Goal: Transaction & Acquisition: Purchase product/service

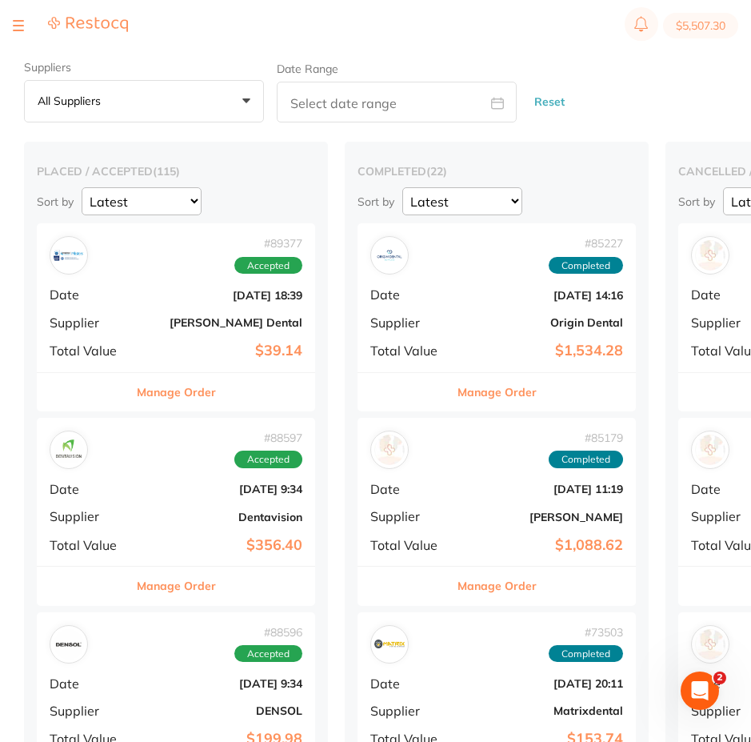
click at [23, 26] on button at bounding box center [18, 26] width 11 height 2
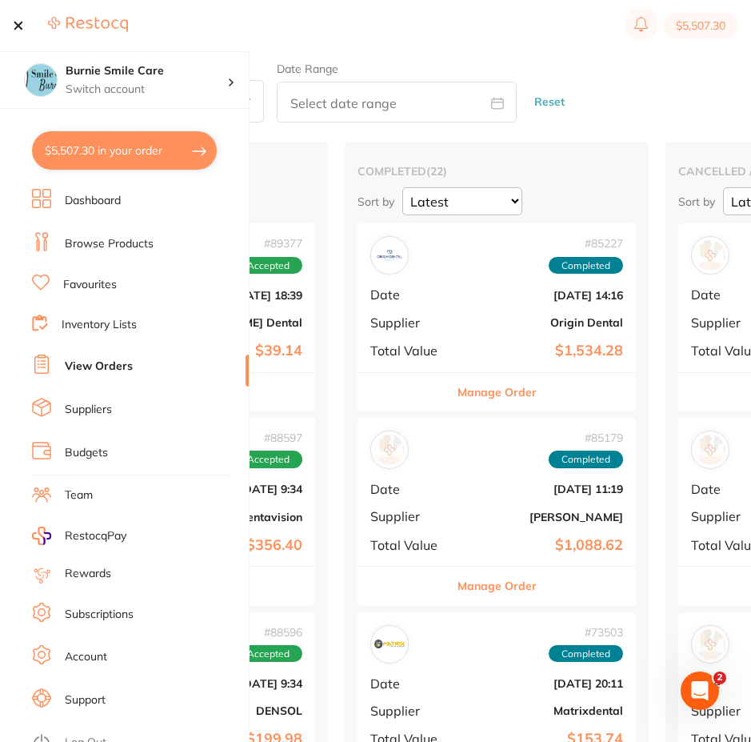
click at [148, 163] on button "$5,507.30 in your order" at bounding box center [124, 150] width 185 height 38
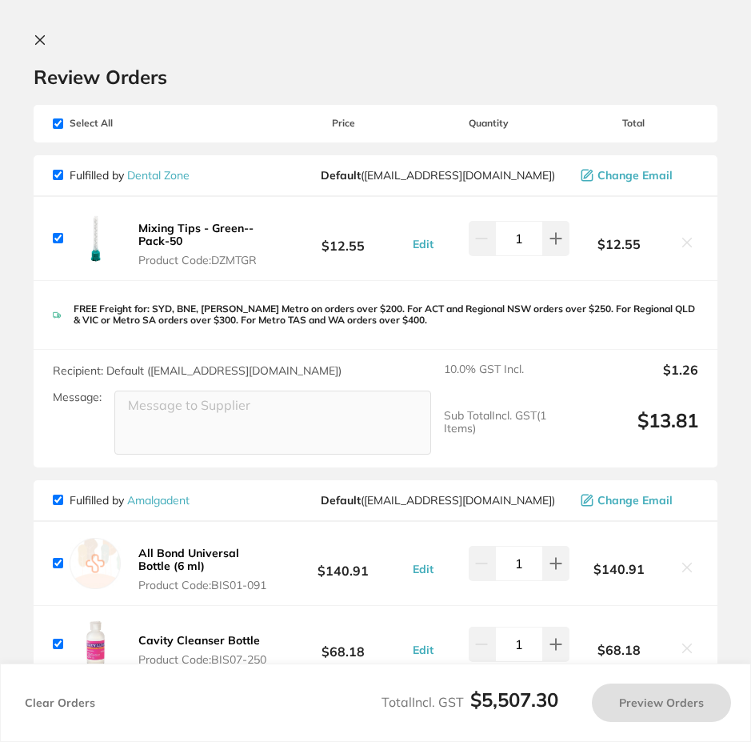
checkbox input "true"
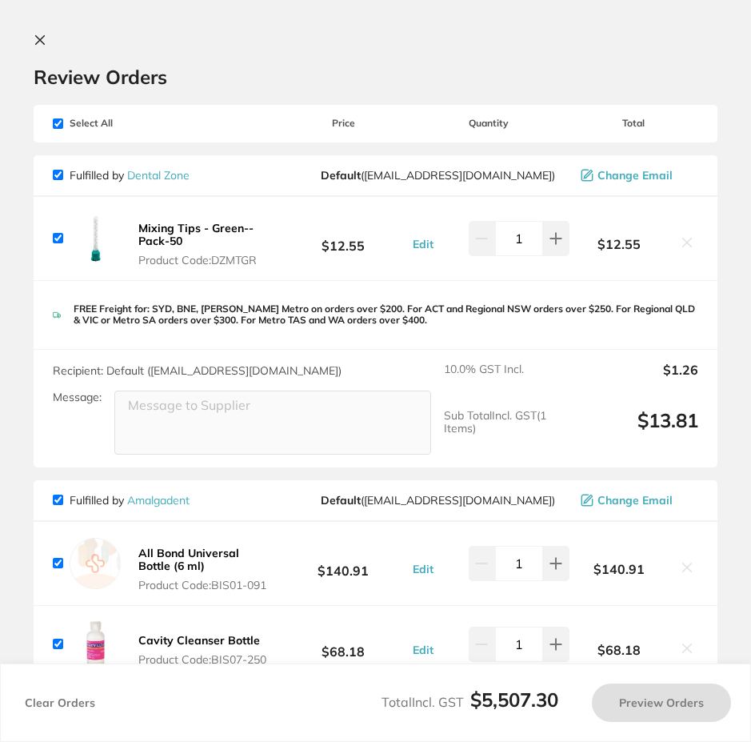
checkbox input "true"
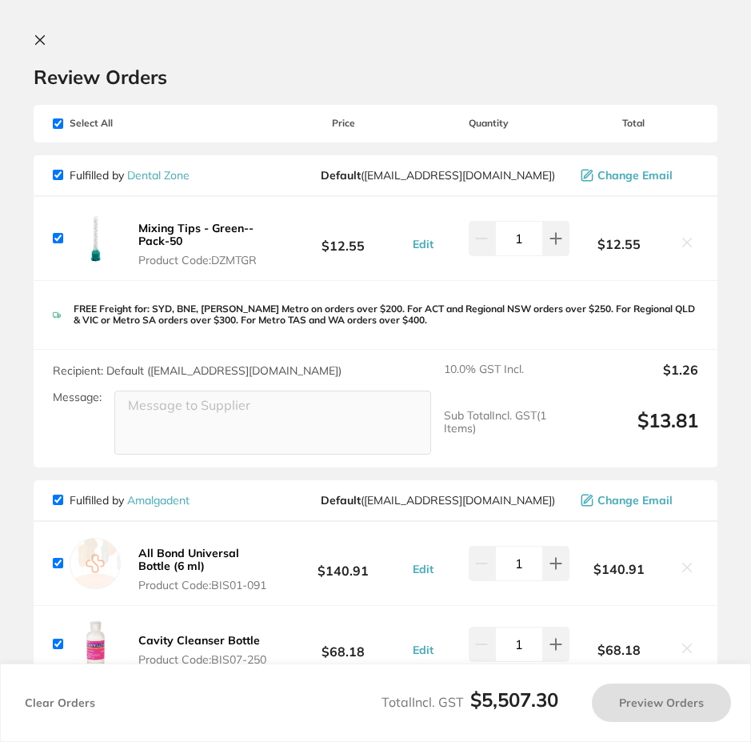
checkbox input "true"
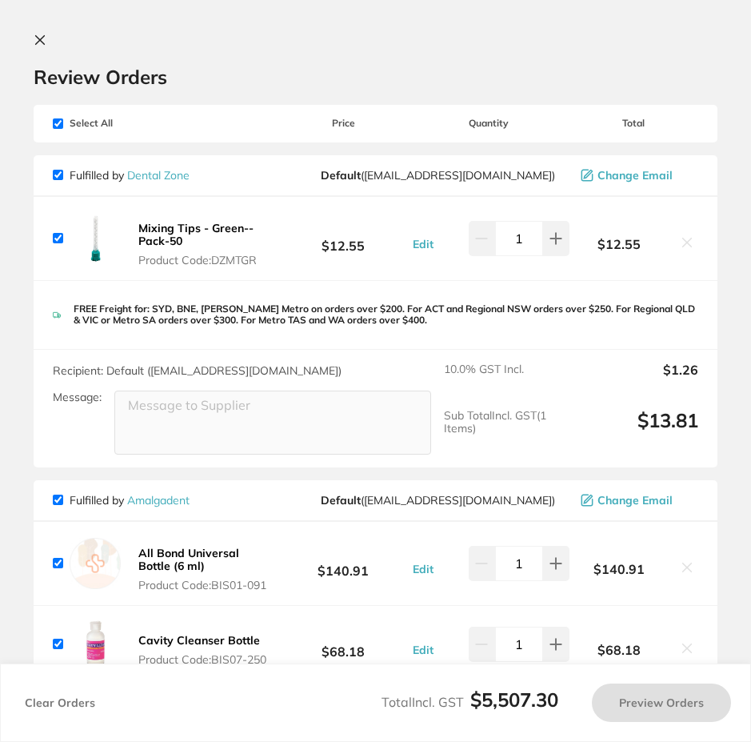
checkbox input "true"
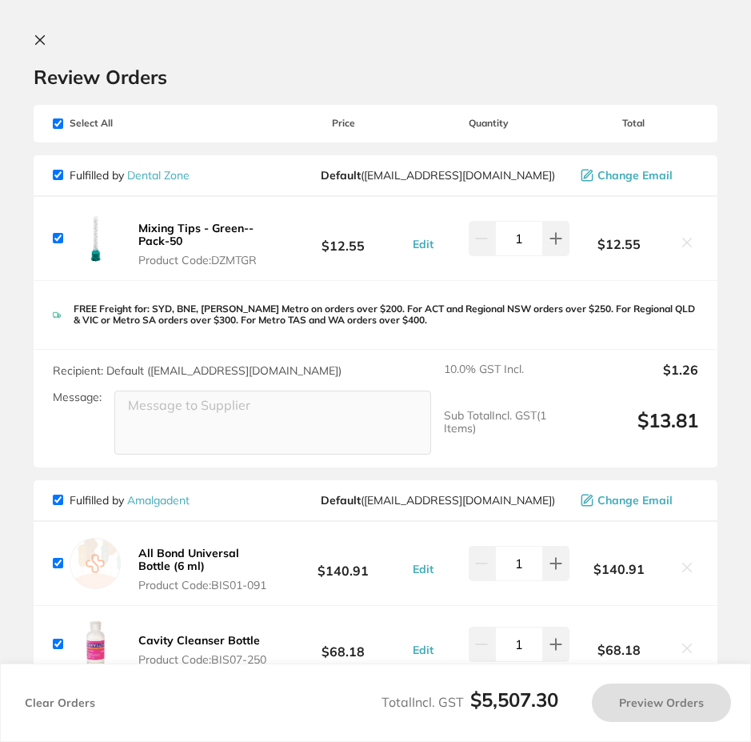
checkbox input "true"
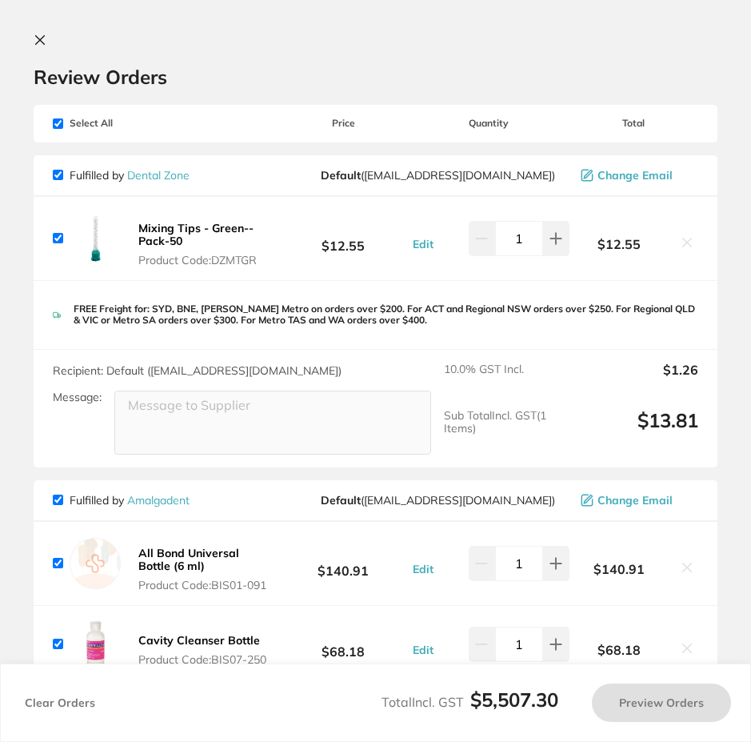
checkbox input "true"
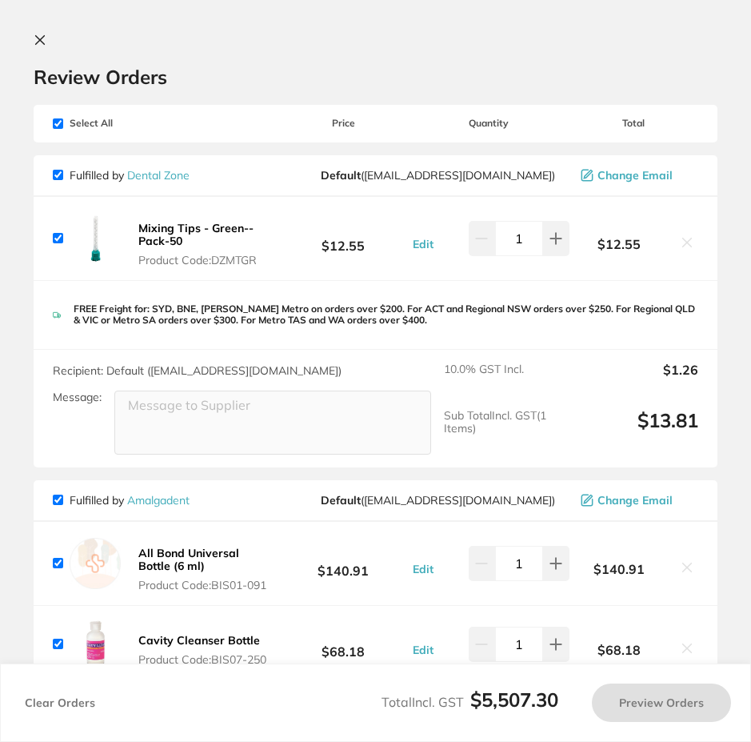
checkbox input "true"
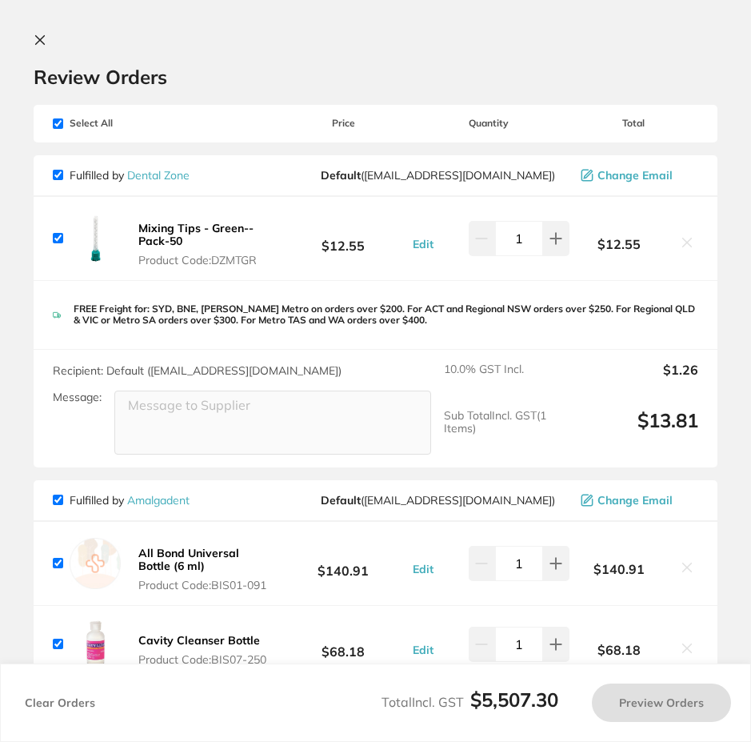
checkbox input "true"
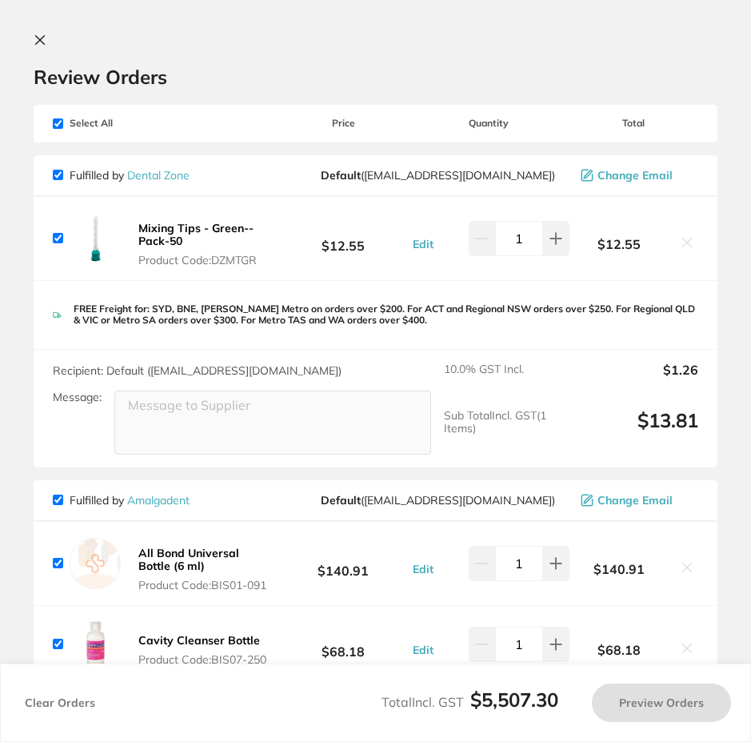
checkbox input "true"
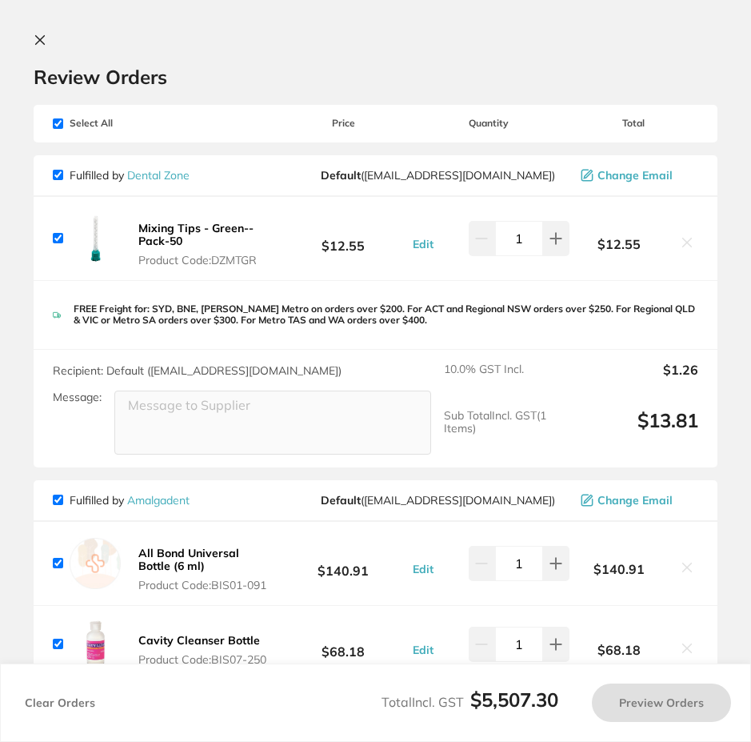
checkbox input "true"
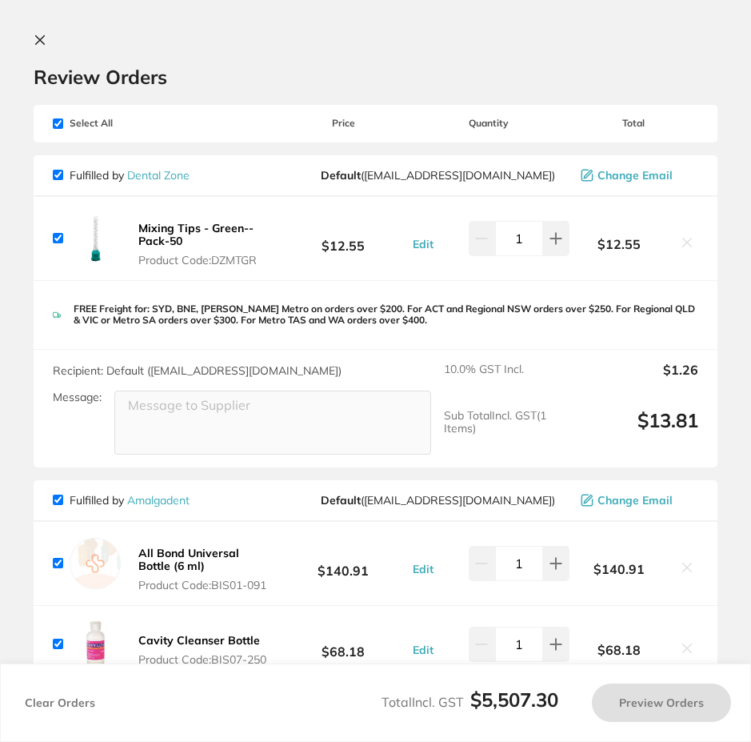
checkbox input "true"
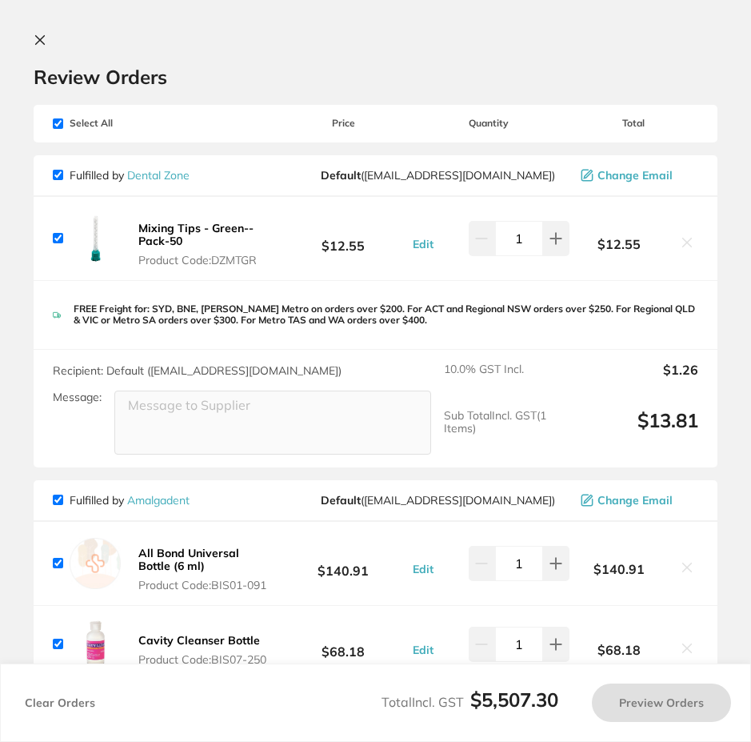
checkbox input "true"
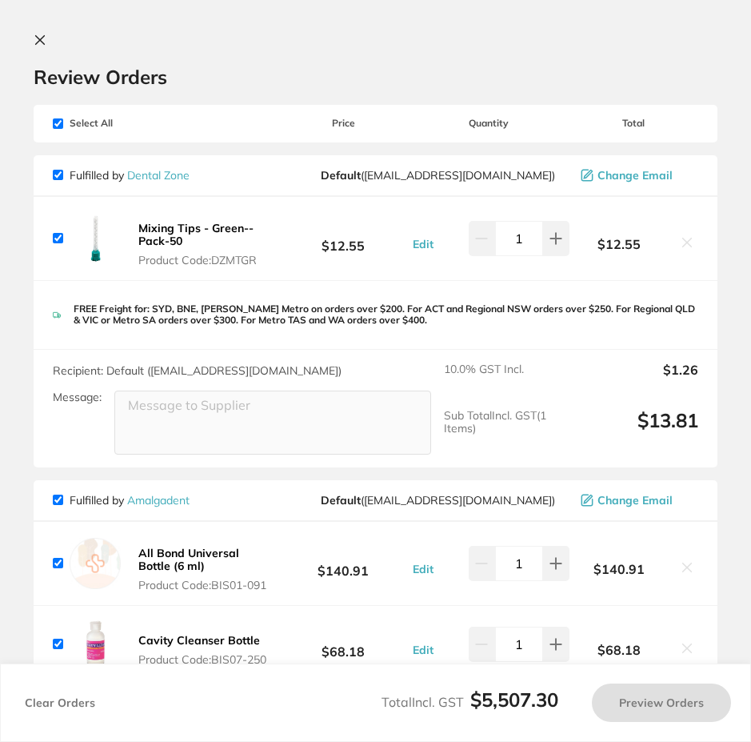
checkbox input "true"
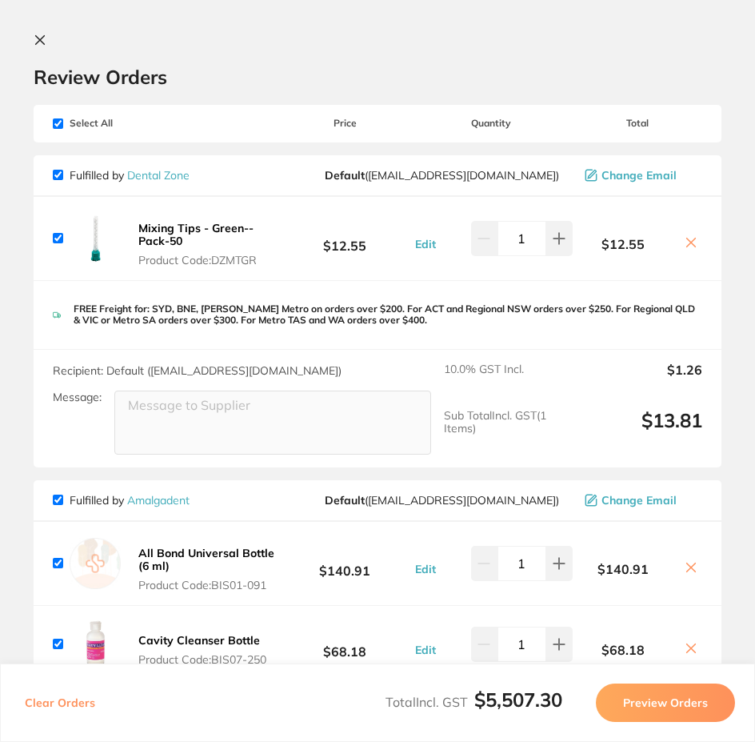
click at [50, 39] on button at bounding box center [43, 41] width 19 height 15
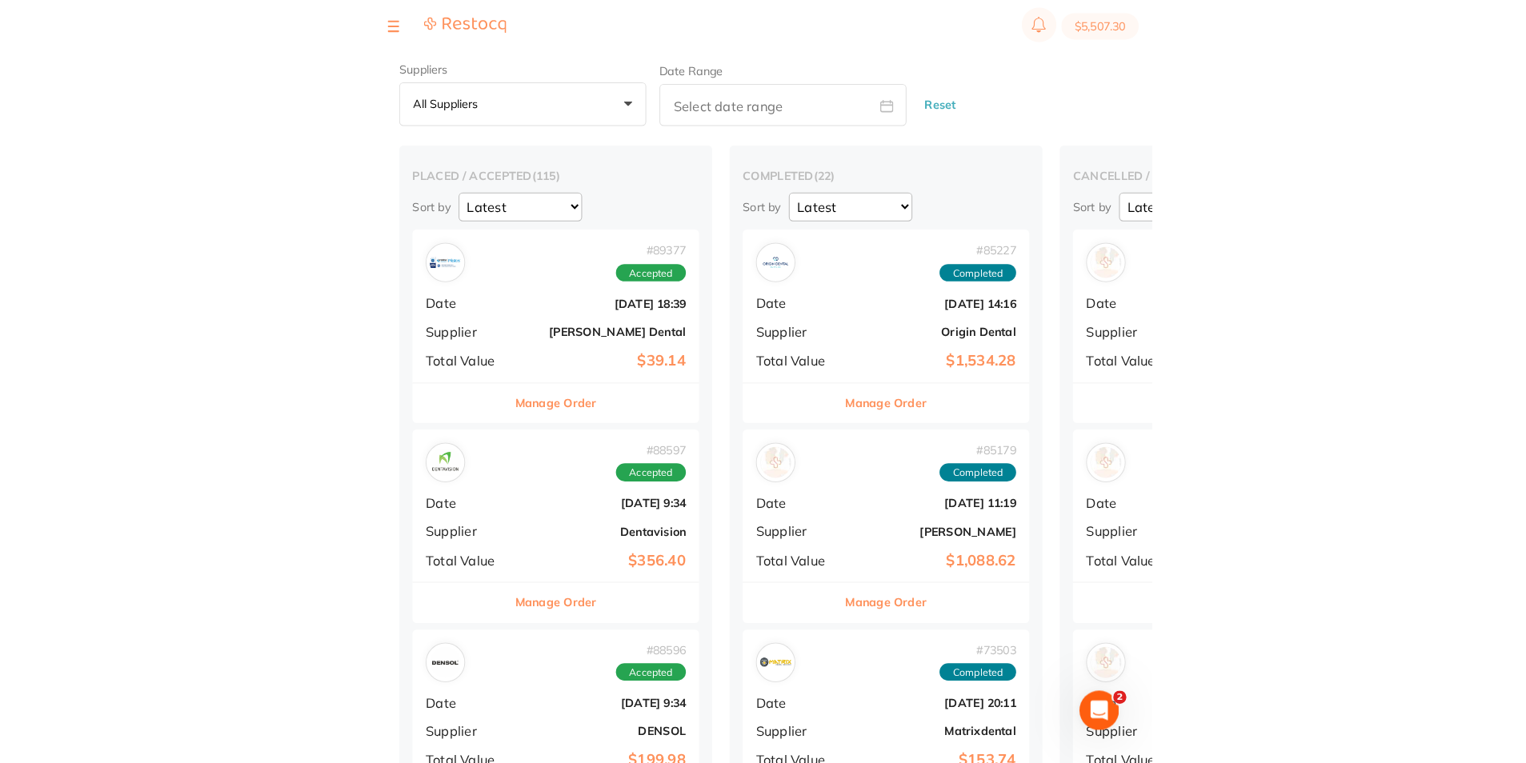
scroll to position [5, 0]
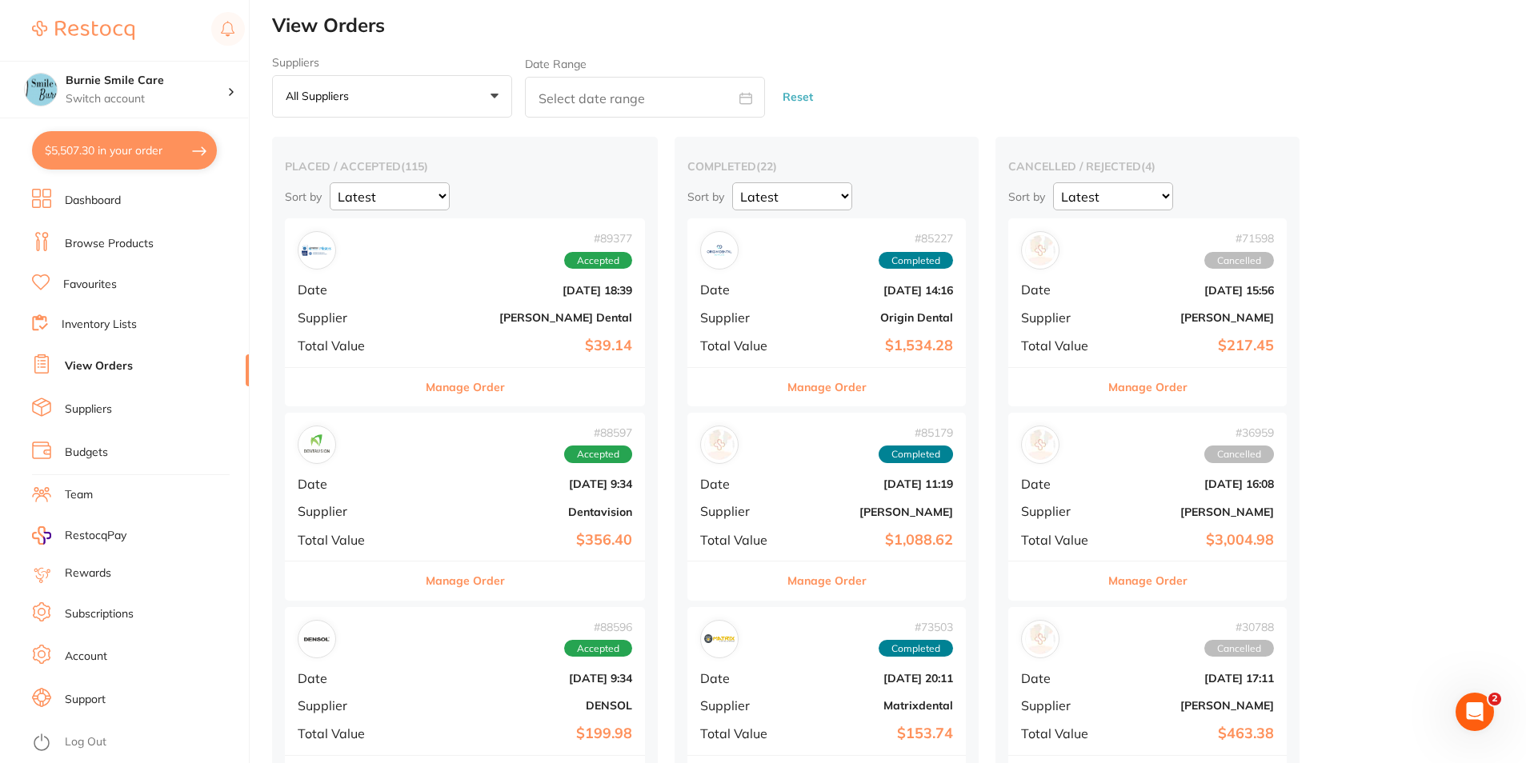
drag, startPoint x: 150, startPoint y: 289, endPoint x: 165, endPoint y: 272, distance: 22.7
click at [150, 289] on li "Favourites" at bounding box center [140, 284] width 217 height 21
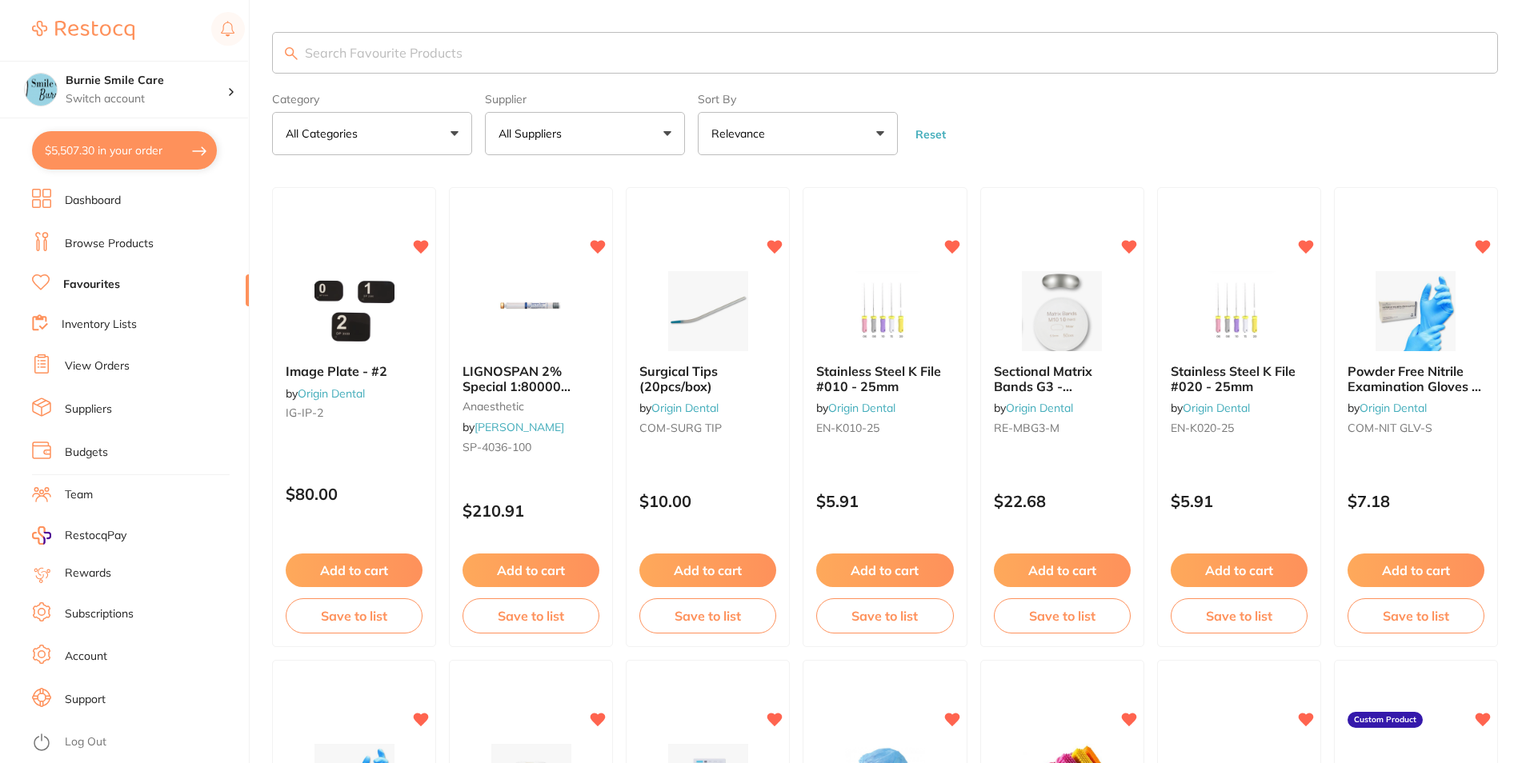
click at [414, 145] on button "All Categories" at bounding box center [372, 133] width 200 height 43
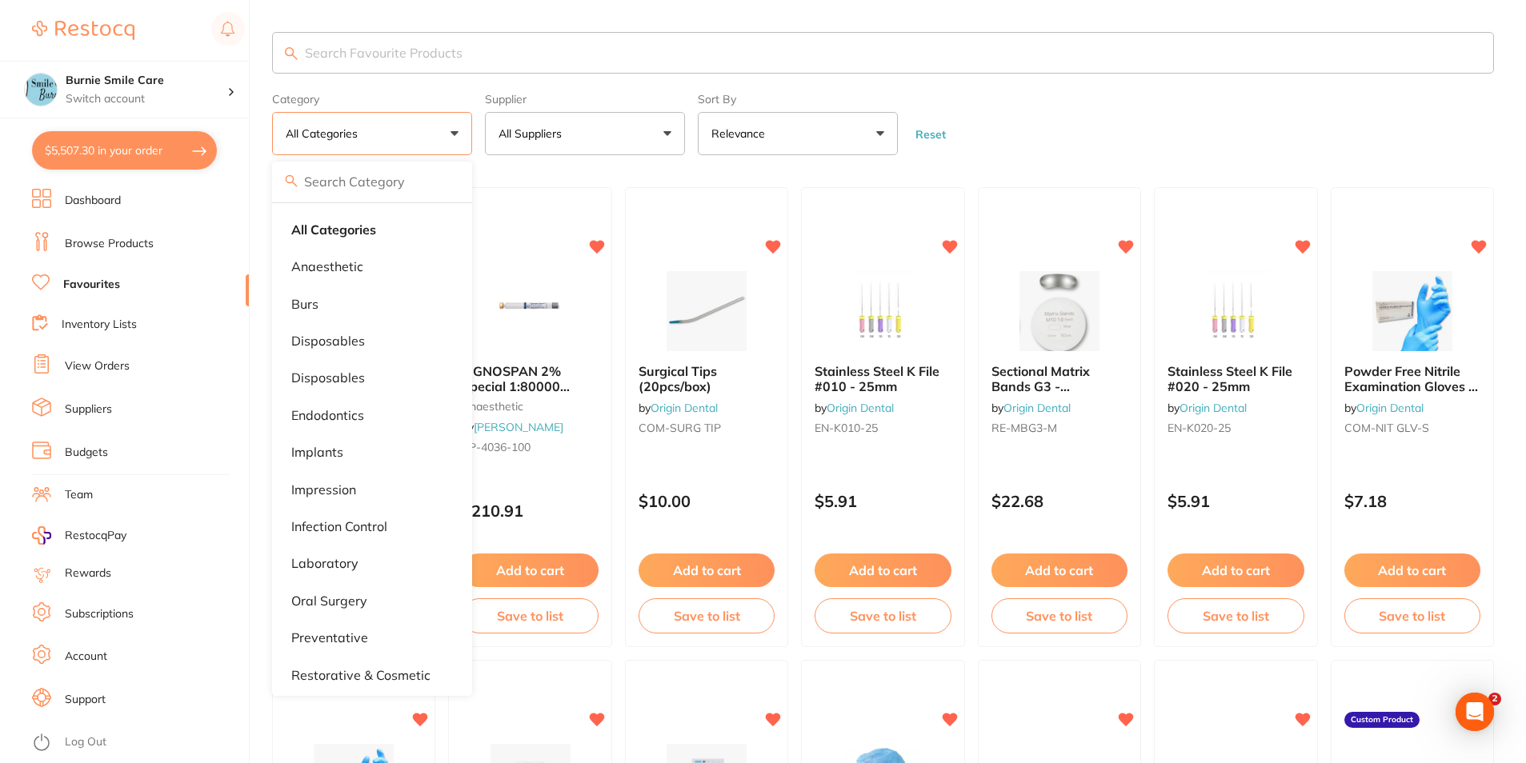
click at [750, 152] on form "Category All Categories All Categories anaesthetic burs disposables Disposables…" at bounding box center [883, 120] width 1222 height 69
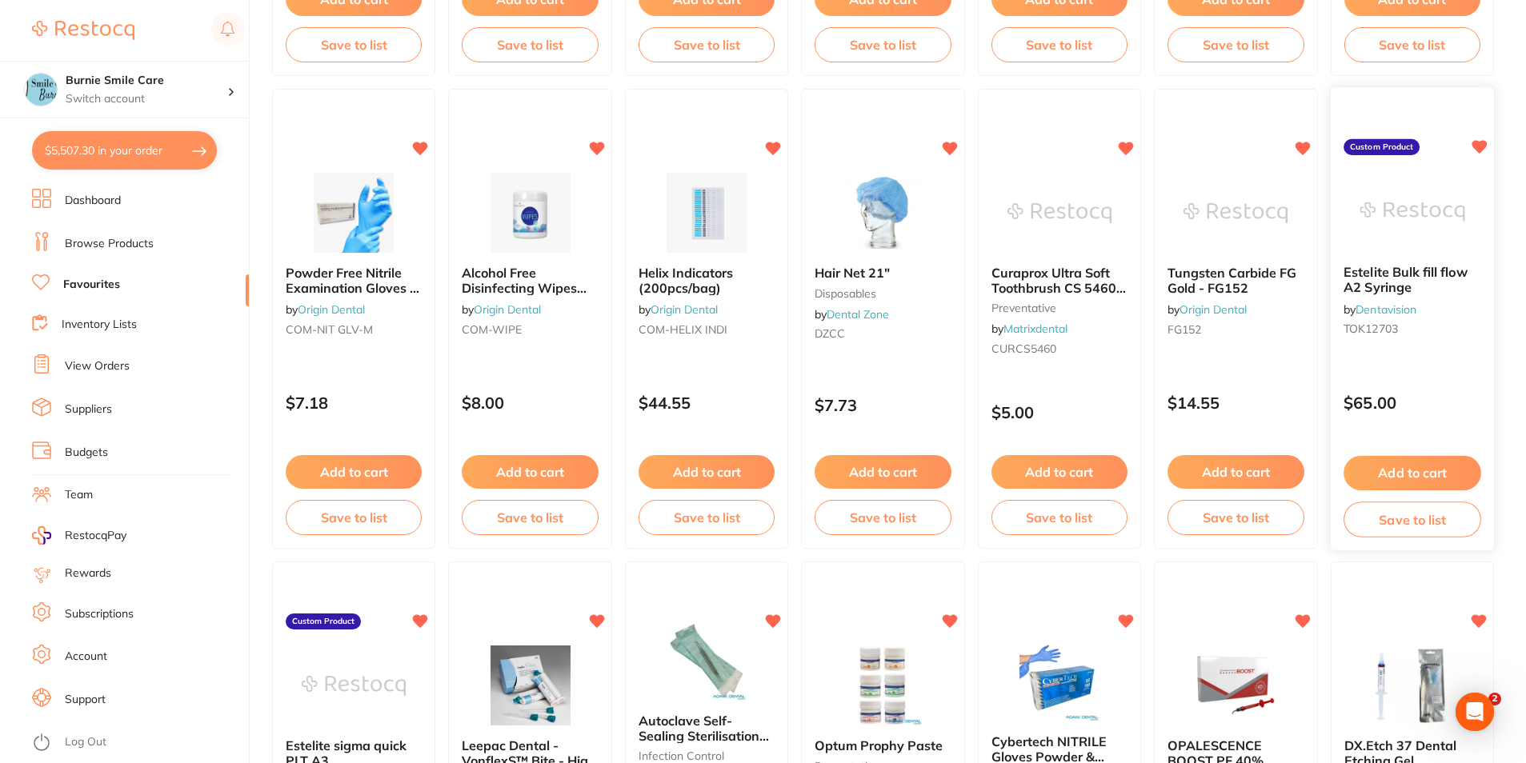
scroll to position [560, 0]
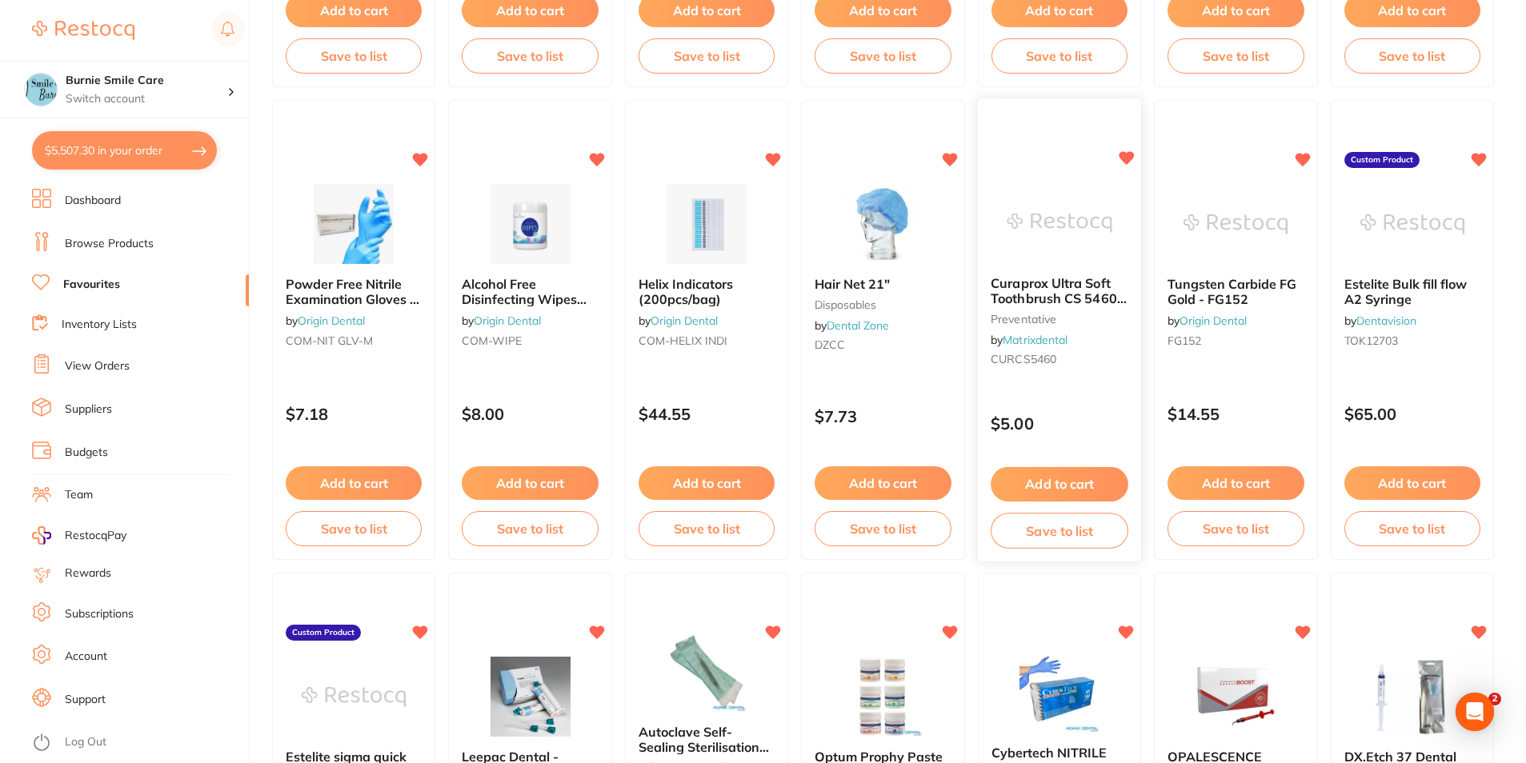
click at [750, 391] on div "Curaprox Ultra Soft Toothbrush CS 5460 (1) preventative by Matrixdental CURCS54…" at bounding box center [1059, 330] width 165 height 465
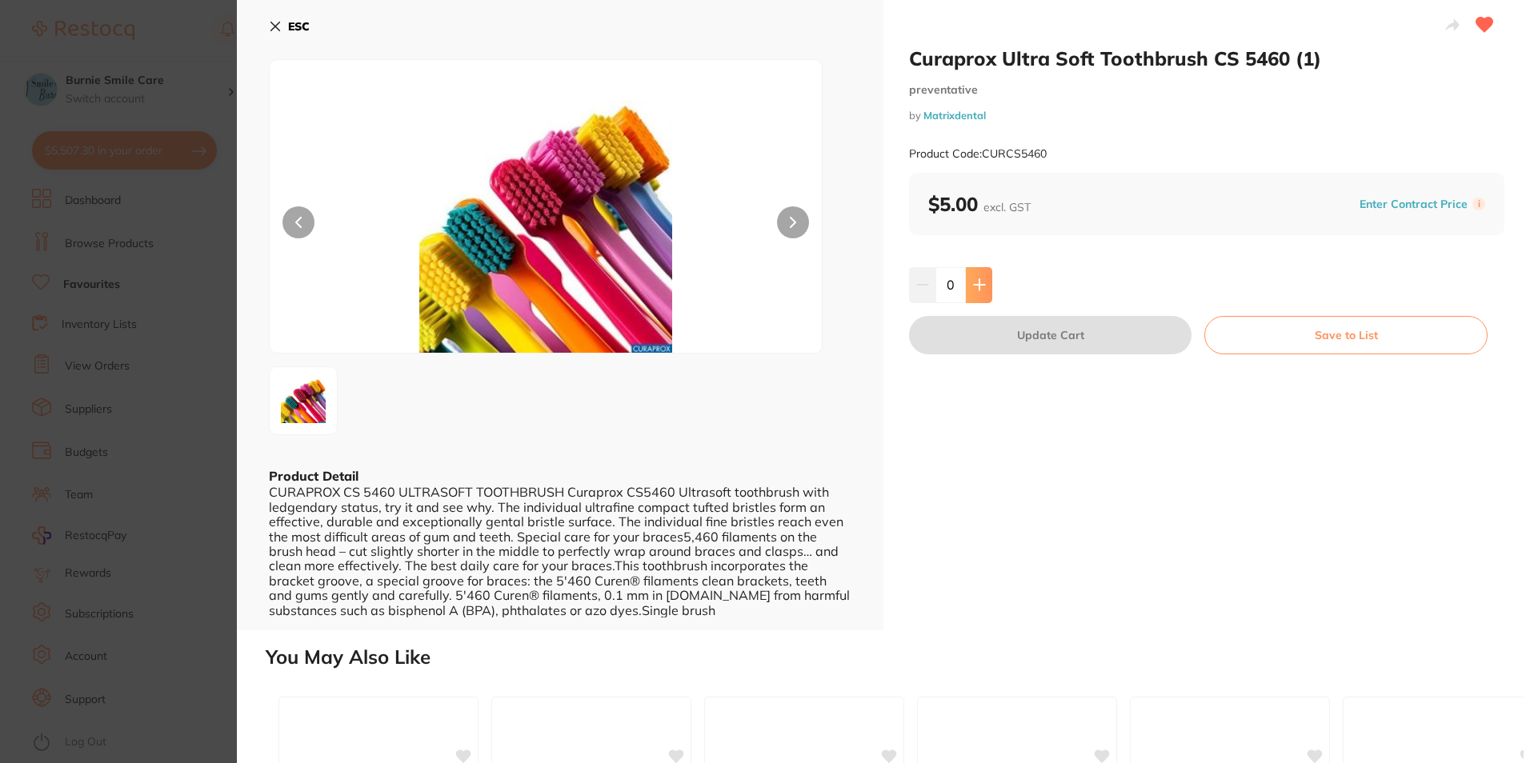
click at [750, 274] on button at bounding box center [979, 284] width 26 height 35
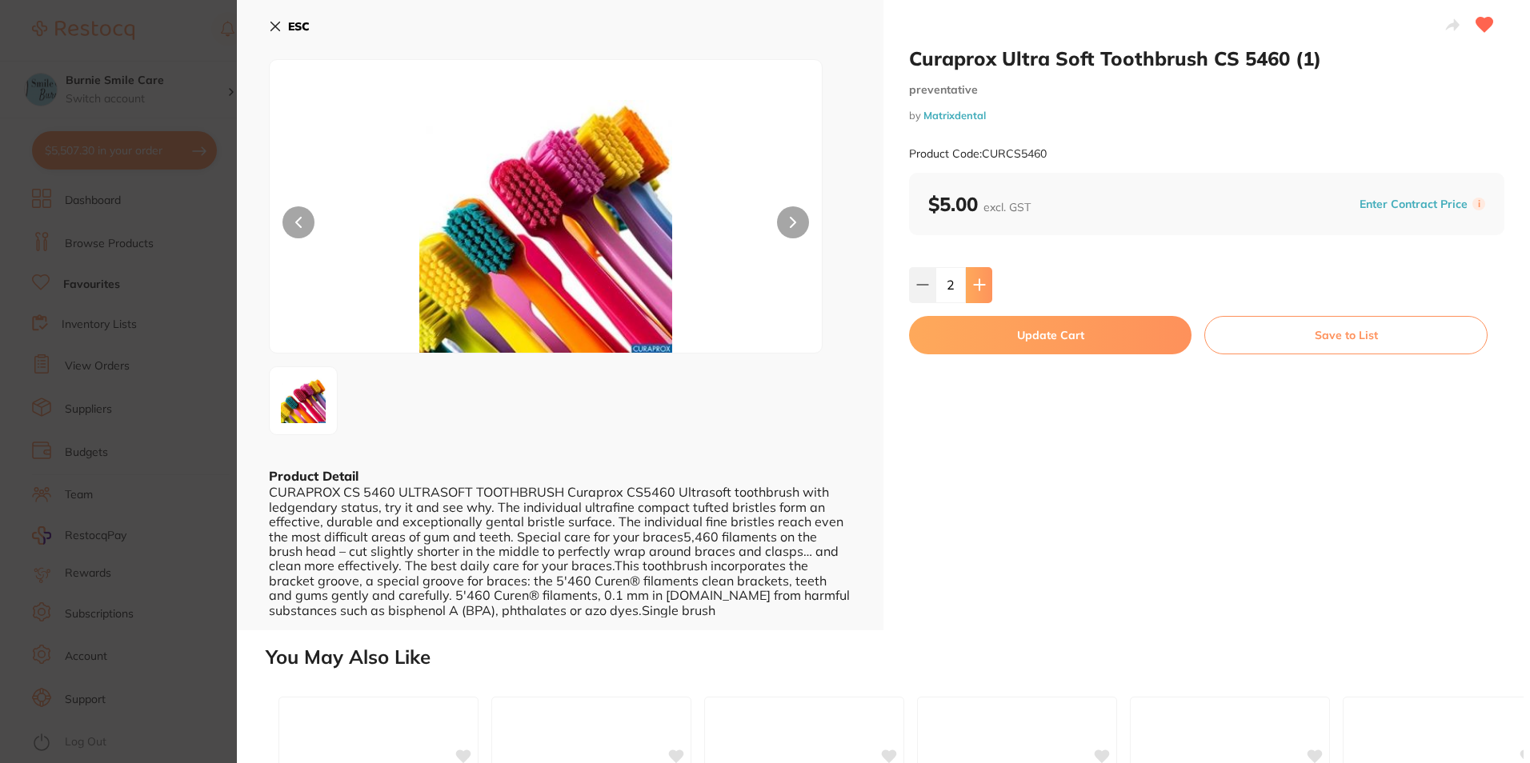
click at [750, 274] on button at bounding box center [979, 284] width 26 height 35
click at [750, 278] on button at bounding box center [979, 284] width 26 height 35
click at [750, 296] on button at bounding box center [979, 284] width 26 height 35
click at [750, 294] on button at bounding box center [979, 284] width 26 height 35
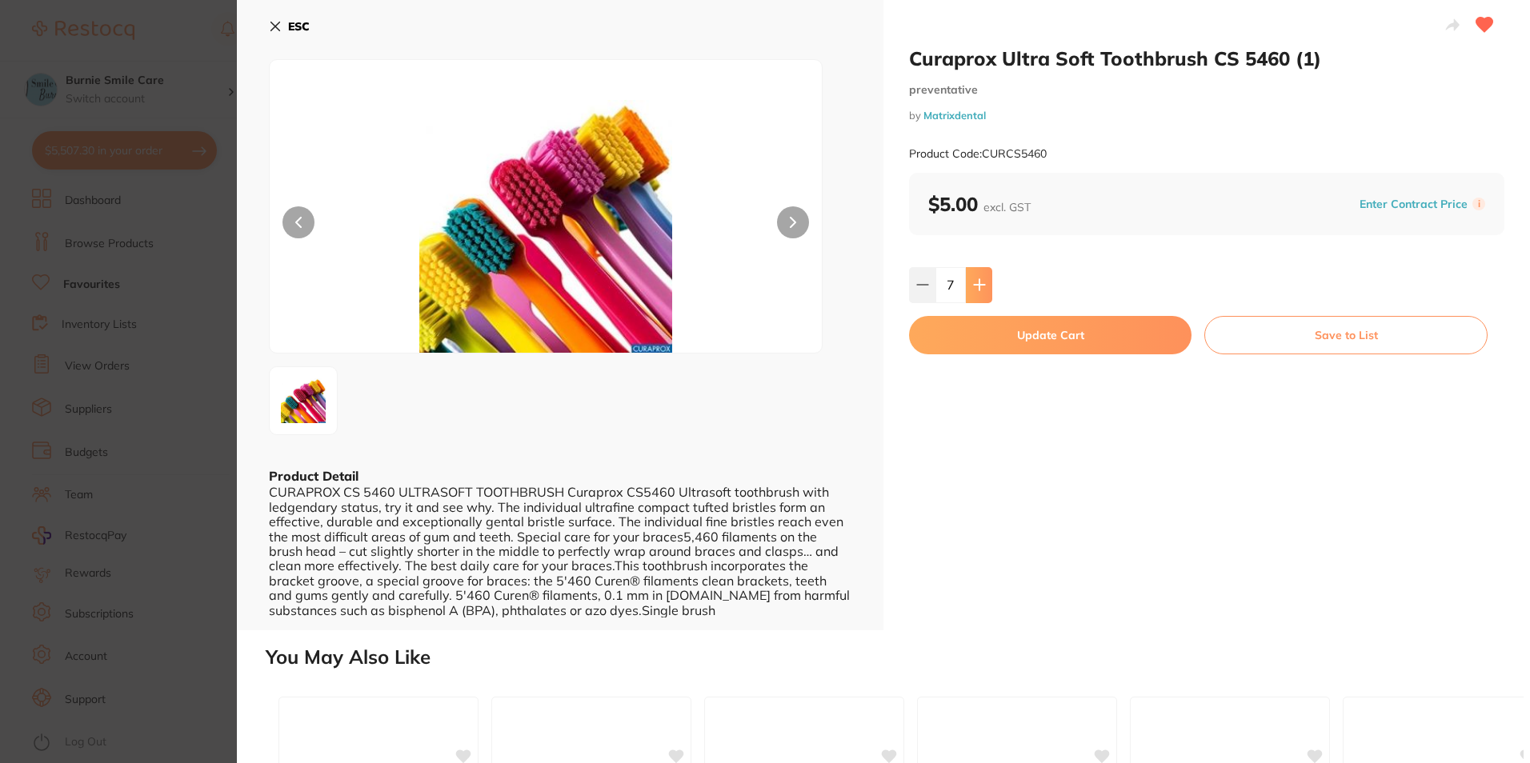
click at [750, 294] on button at bounding box center [979, 284] width 26 height 35
type input "8"
click at [750, 343] on button "Update Cart" at bounding box center [1050, 335] width 282 height 38
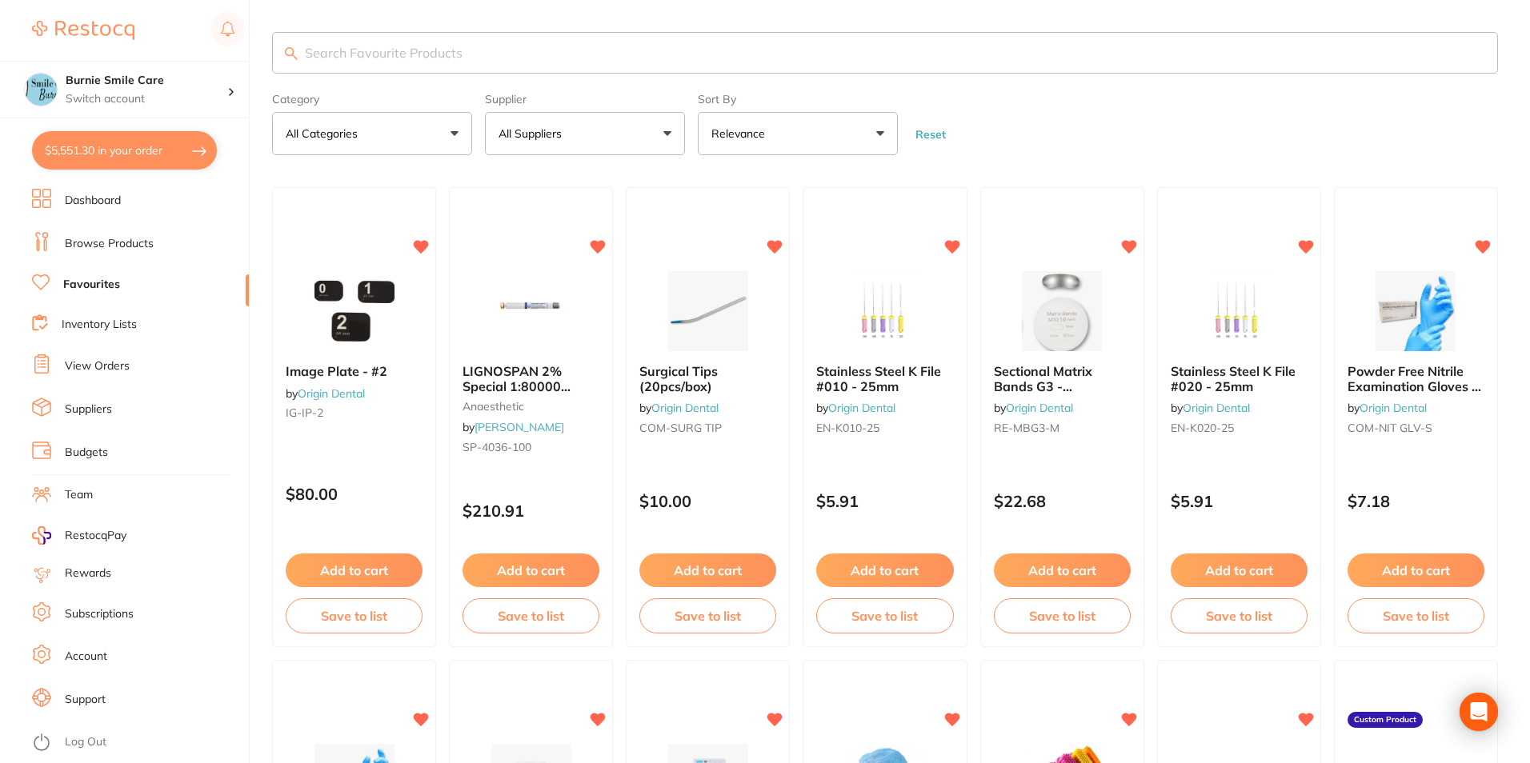
checkbox input "false"
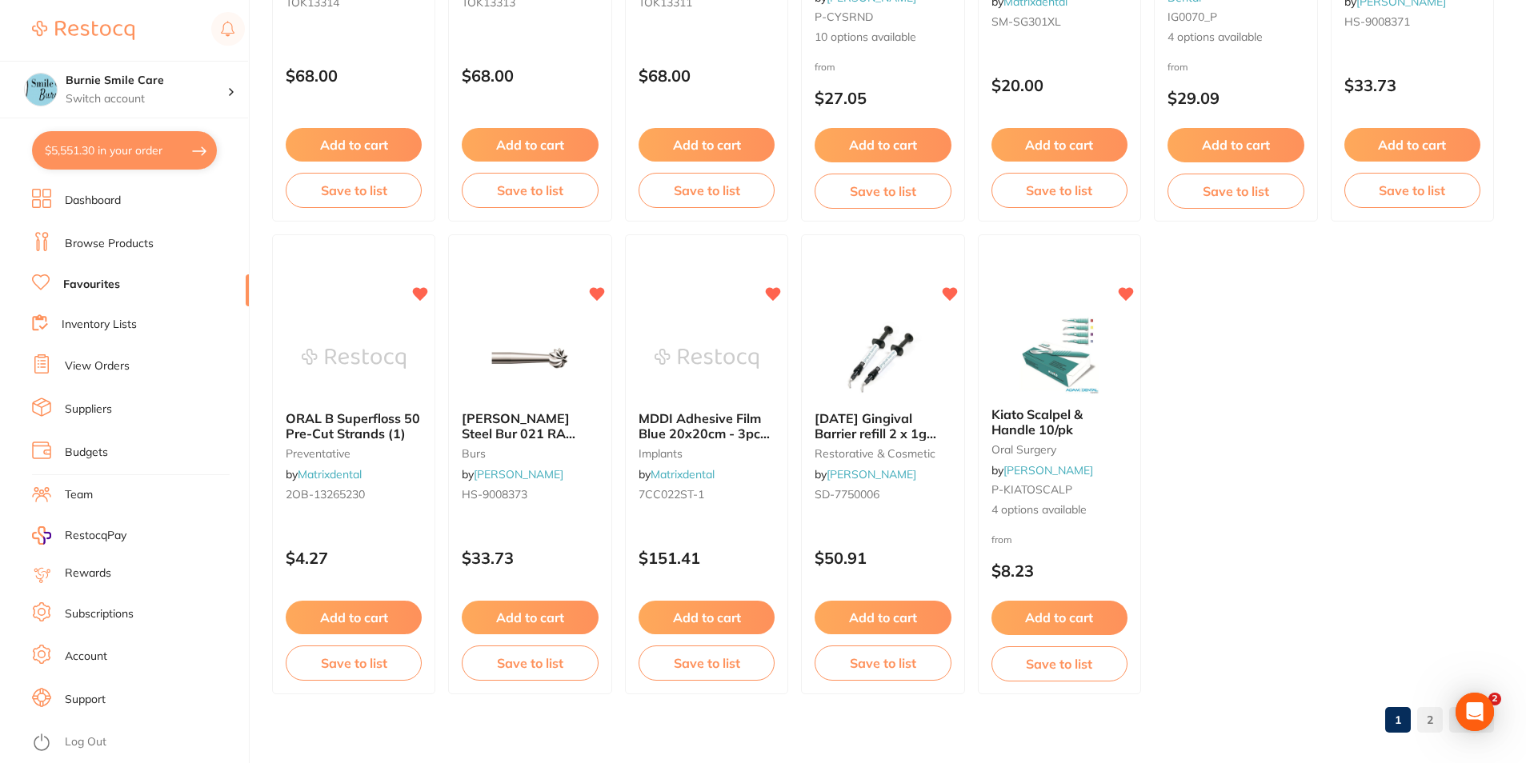
scroll to position [3277, 0]
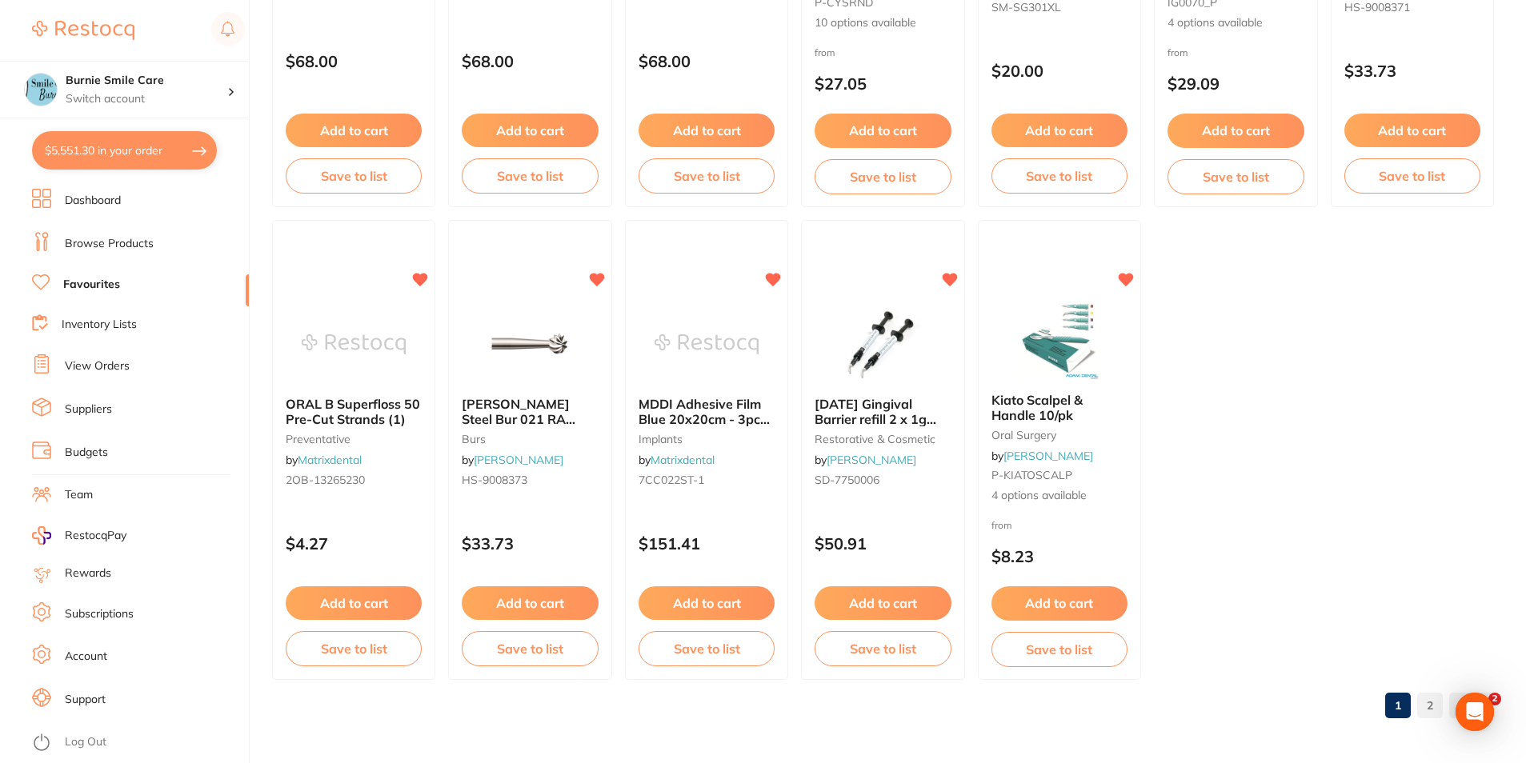
click at [750, 708] on link "2" at bounding box center [1430, 706] width 26 height 32
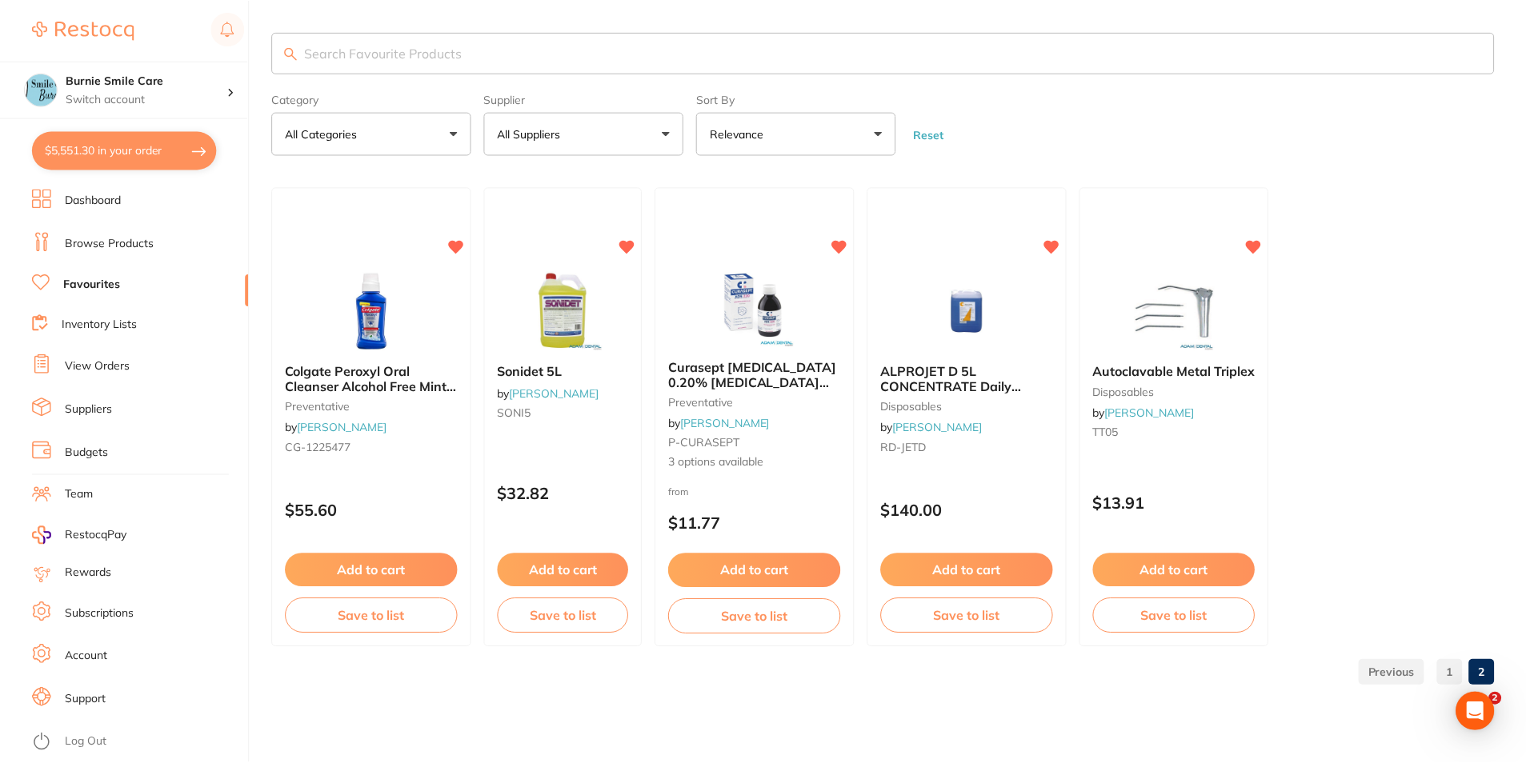
scroll to position [0, 0]
click at [121, 206] on link "Dashboard" at bounding box center [93, 201] width 56 height 16
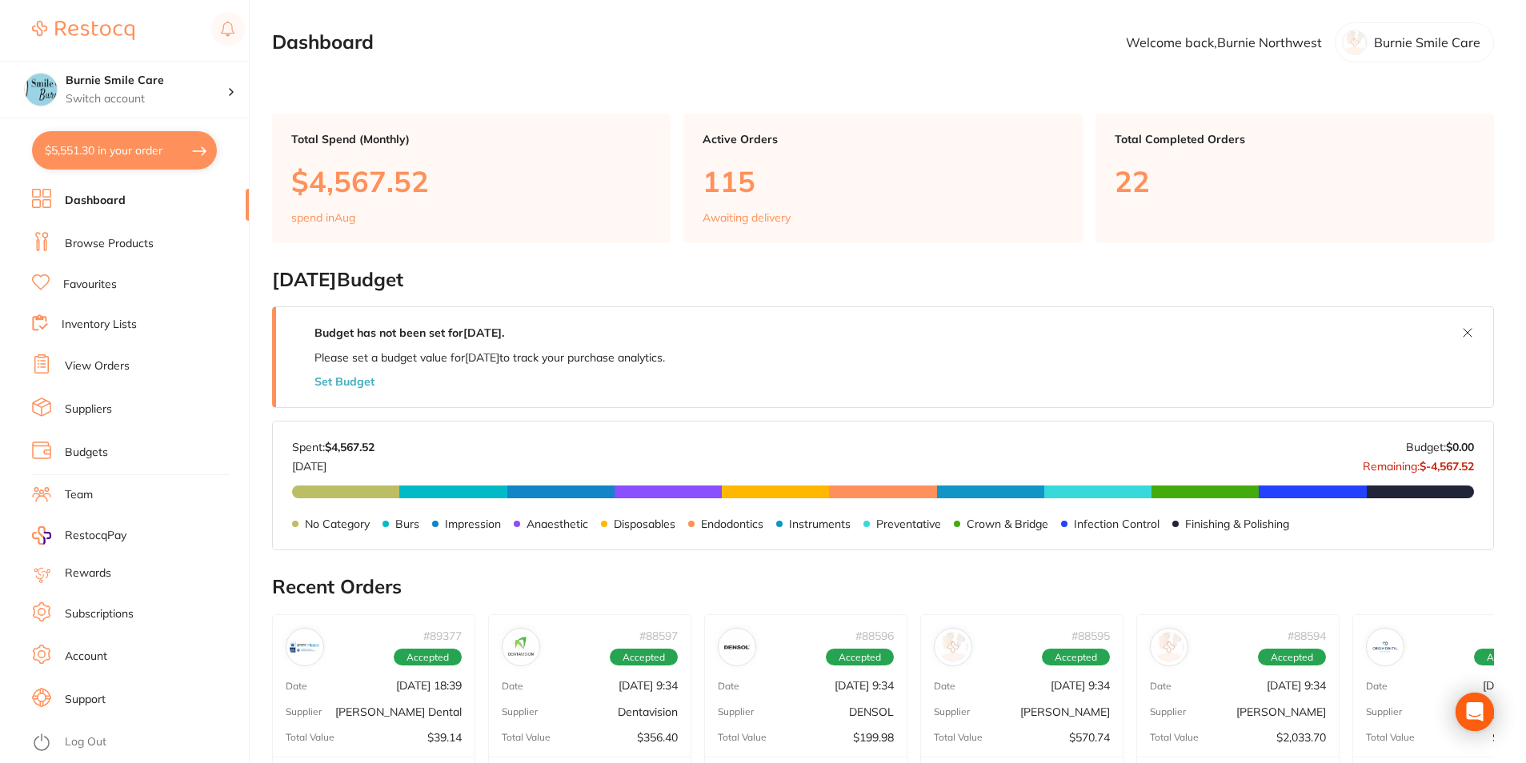
click at [105, 368] on link "View Orders" at bounding box center [97, 366] width 65 height 16
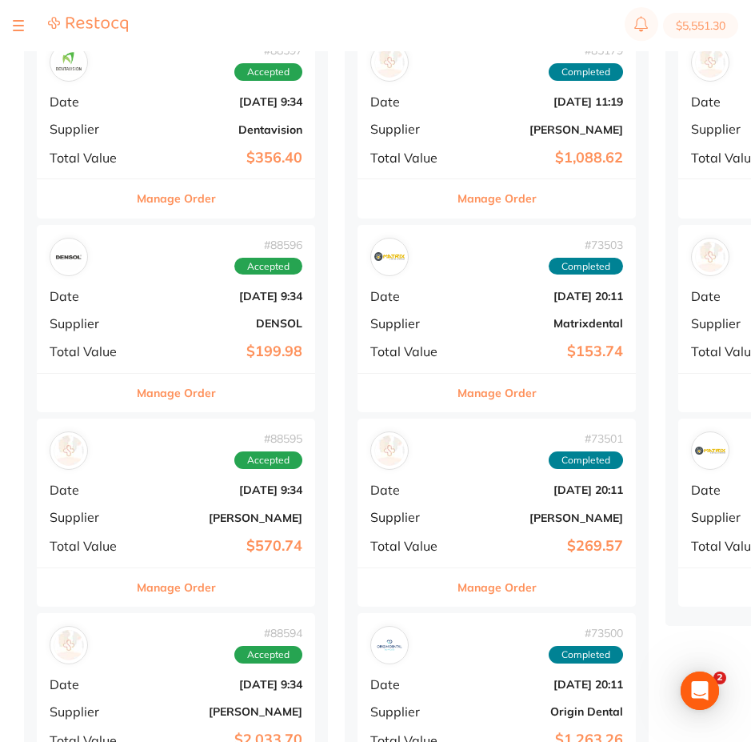
scroll to position [480, 0]
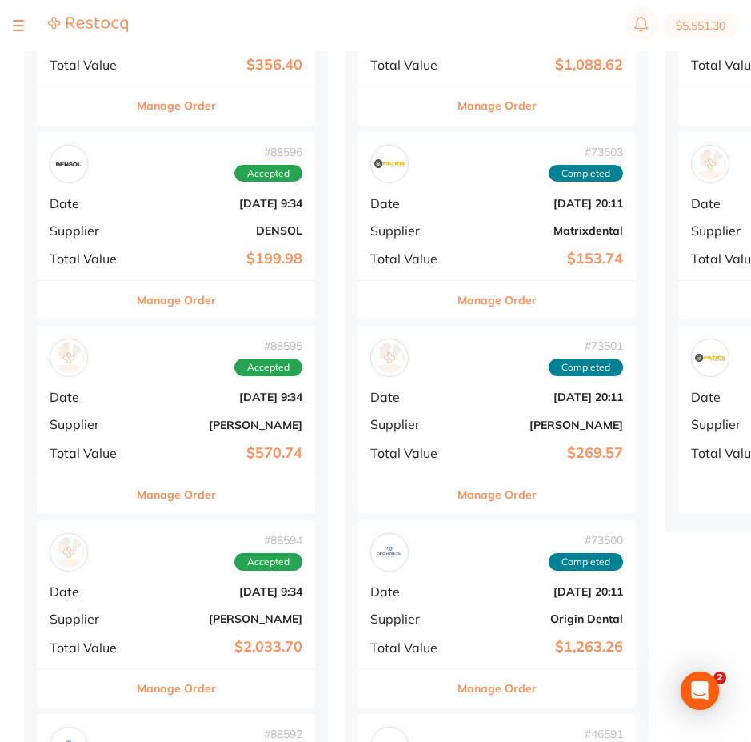
click at [180, 186] on div "# 88596 Accepted Date [DATE] 9:34 Supplier DENSOL Total Value $199.98" at bounding box center [176, 206] width 278 height 148
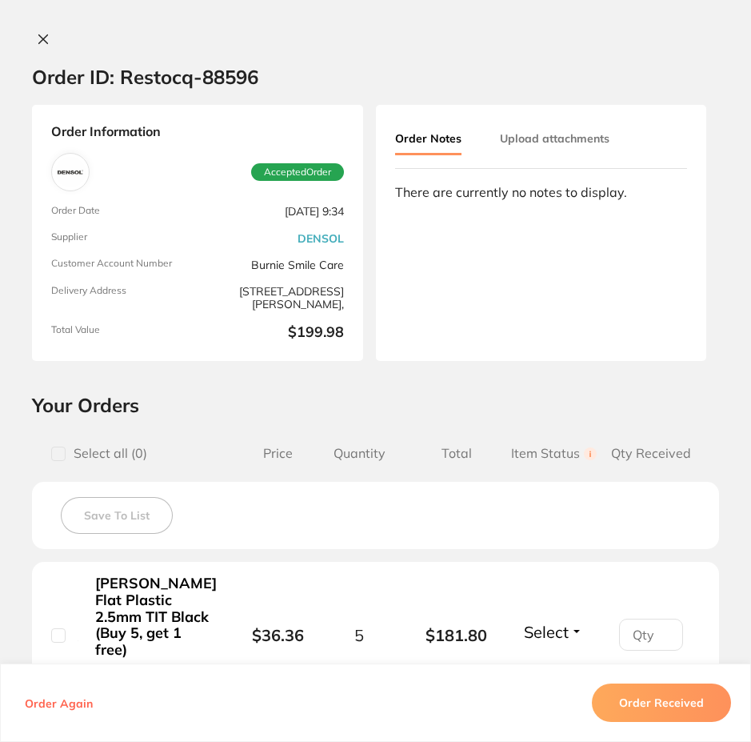
click at [32, 38] on button at bounding box center [43, 40] width 22 height 17
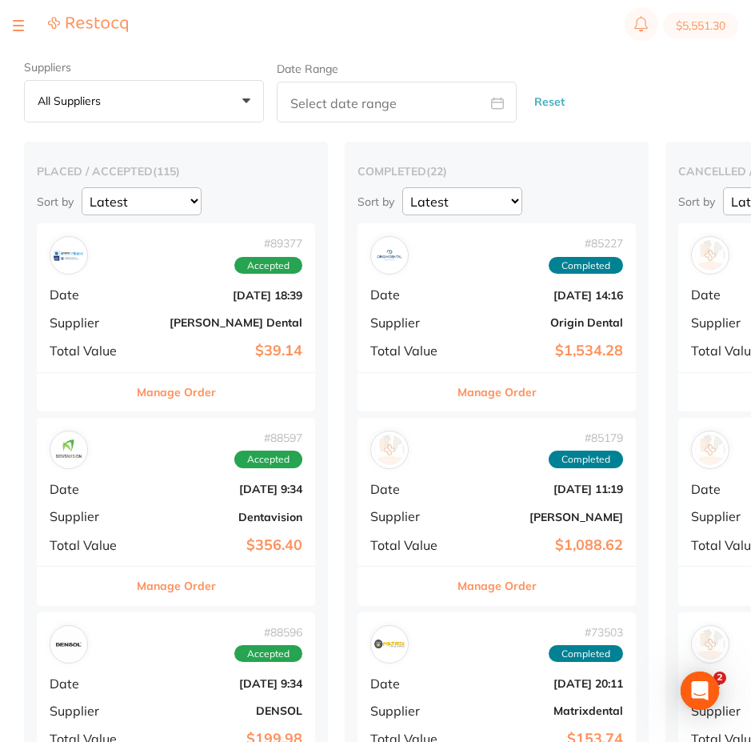
click at [8, 30] on section "$5,551.30" at bounding box center [375, 25] width 751 height 51
click at [14, 28] on div at bounding box center [18, 25] width 11 height 19
click at [18, 26] on button at bounding box center [18, 26] width 11 height 2
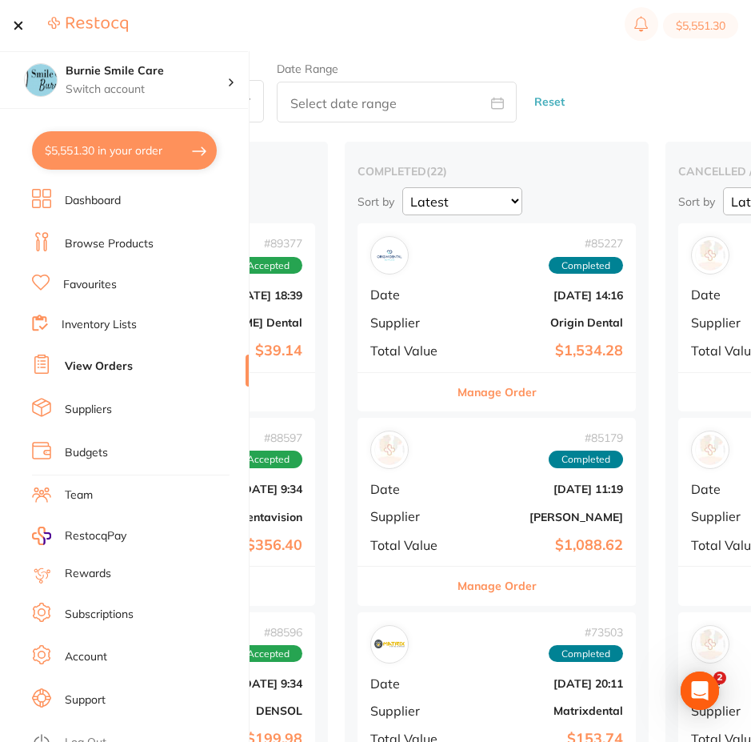
click at [78, 242] on link "Browse Products" at bounding box center [109, 244] width 89 height 16
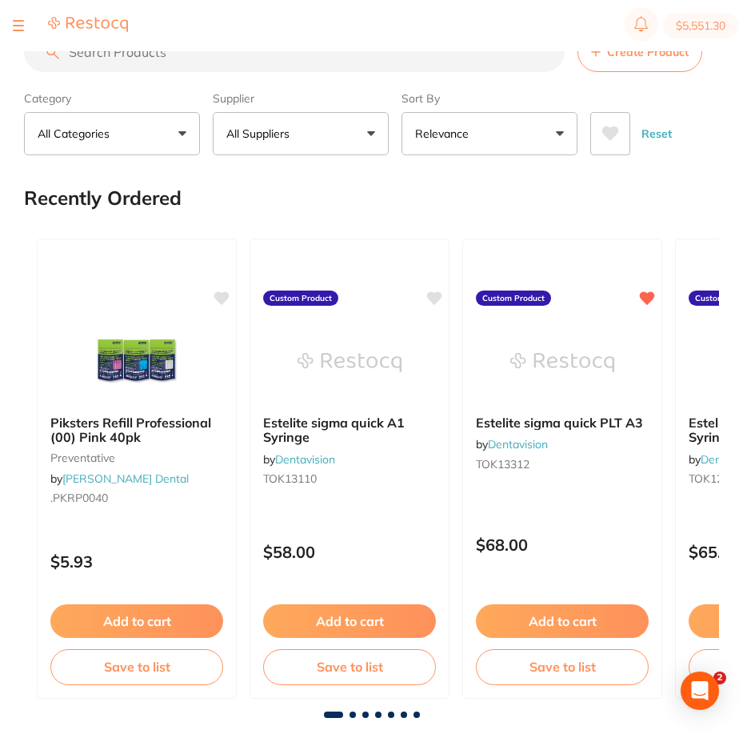
click at [127, 146] on button "All Categories" at bounding box center [112, 133] width 176 height 43
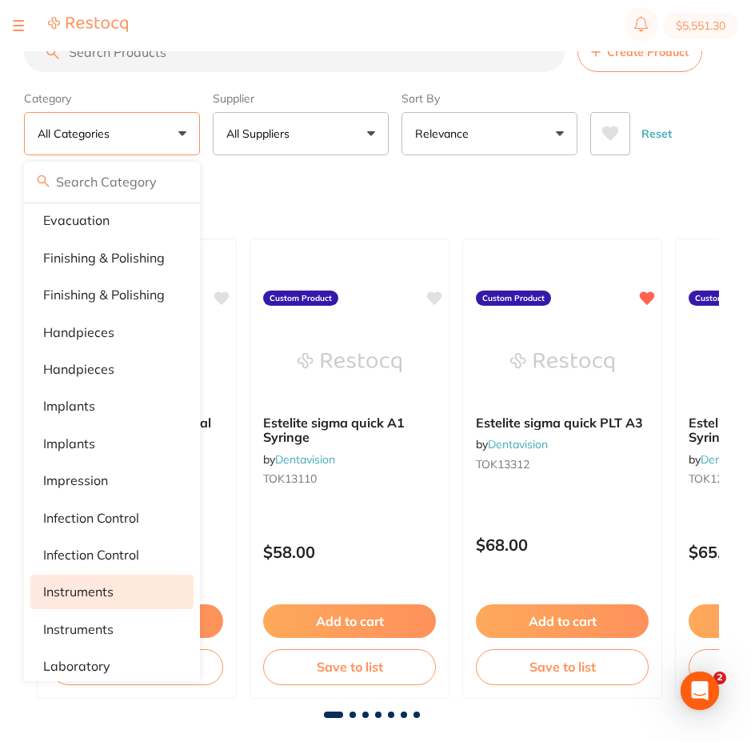
click at [110, 590] on p "instruments" at bounding box center [78, 591] width 70 height 14
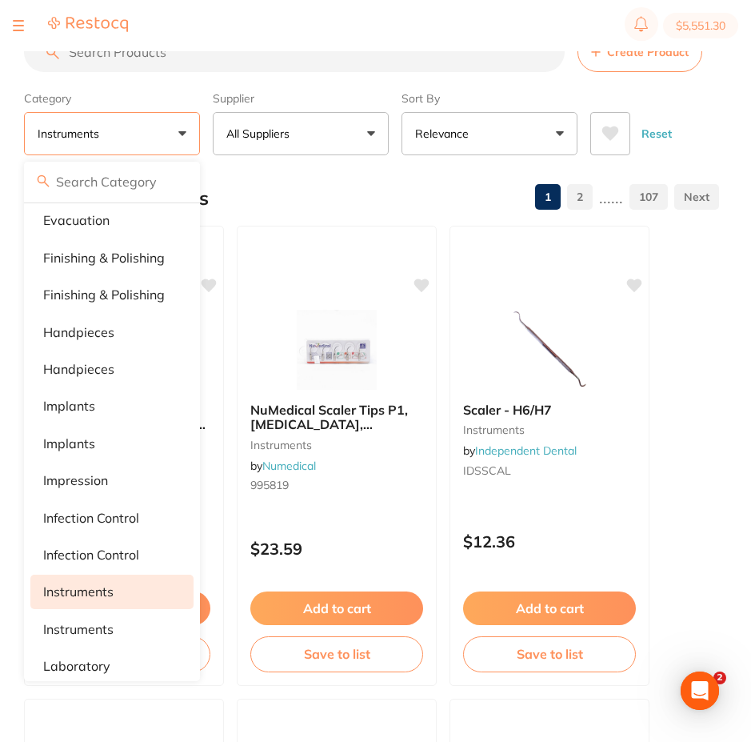
click at [339, 143] on button "All Suppliers" at bounding box center [301, 133] width 176 height 43
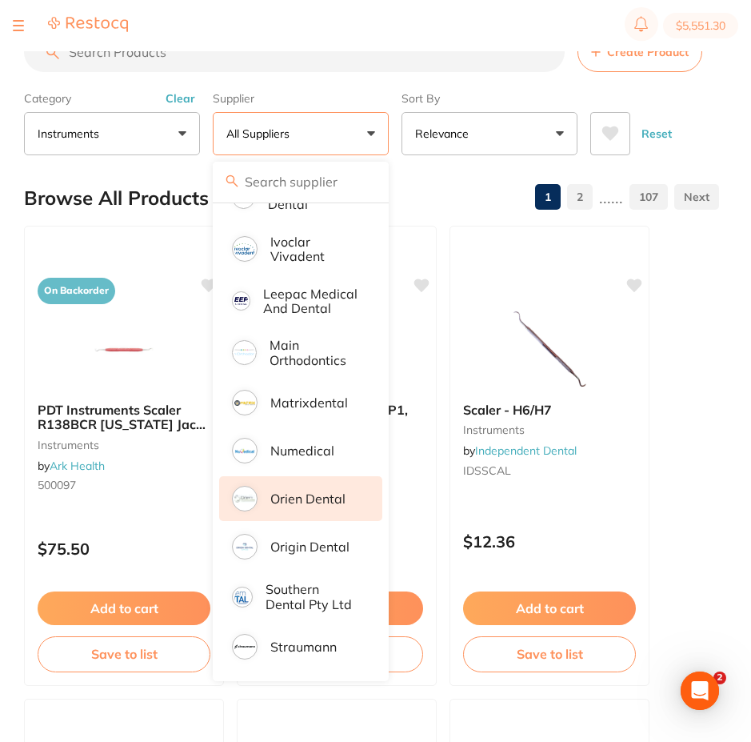
scroll to position [688, 0]
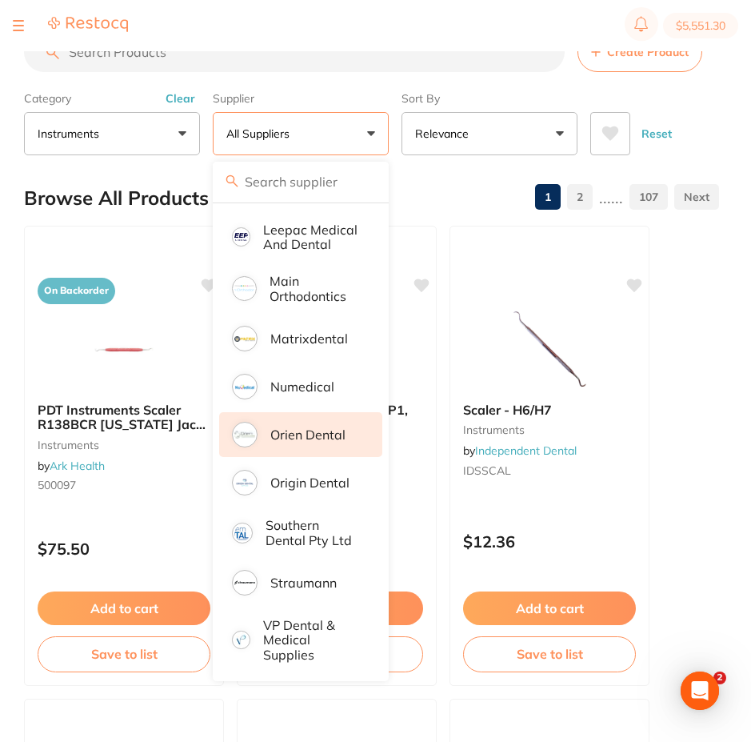
click at [337, 429] on p "Orien dental" at bounding box center [307, 434] width 75 height 14
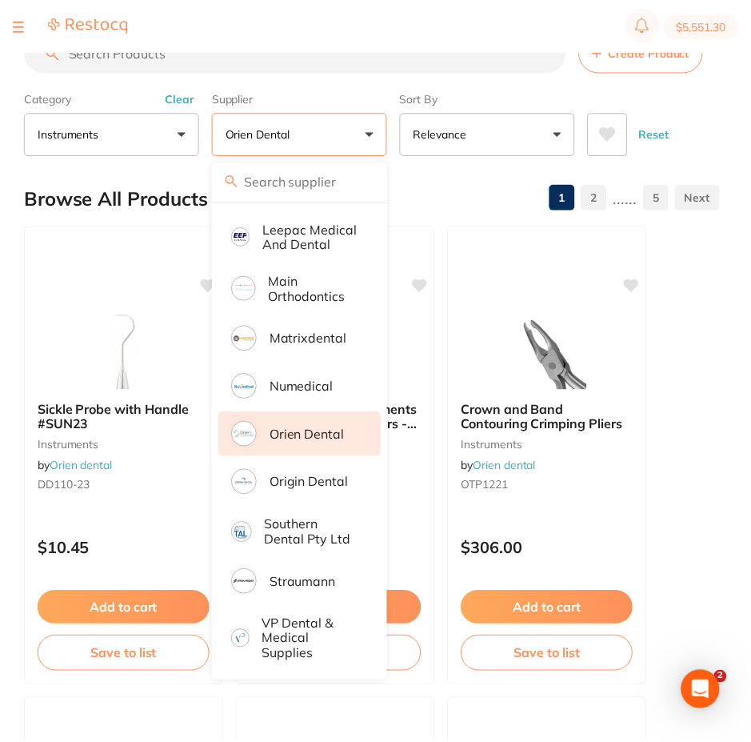
scroll to position [150, 0]
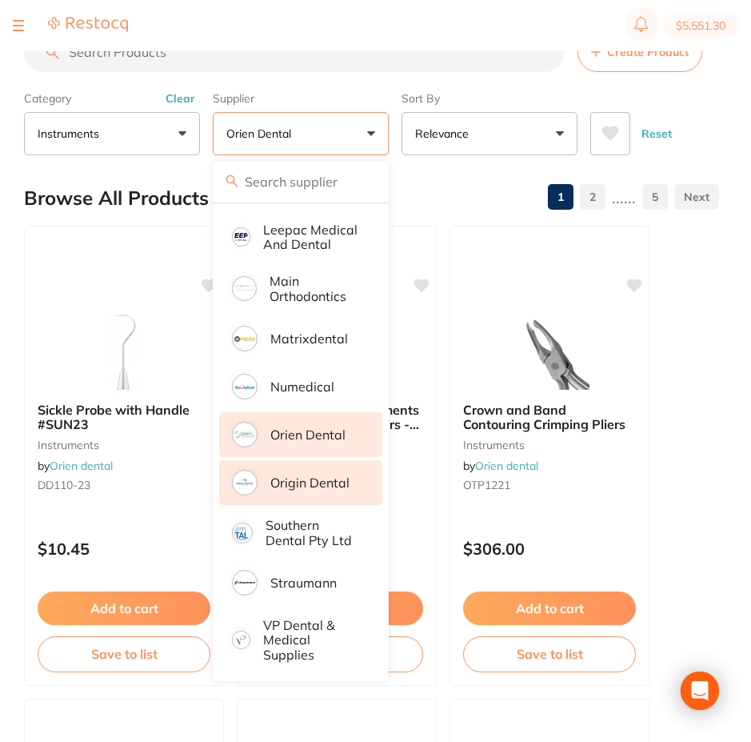
click at [318, 478] on p "Origin Dental" at bounding box center [309, 482] width 79 height 14
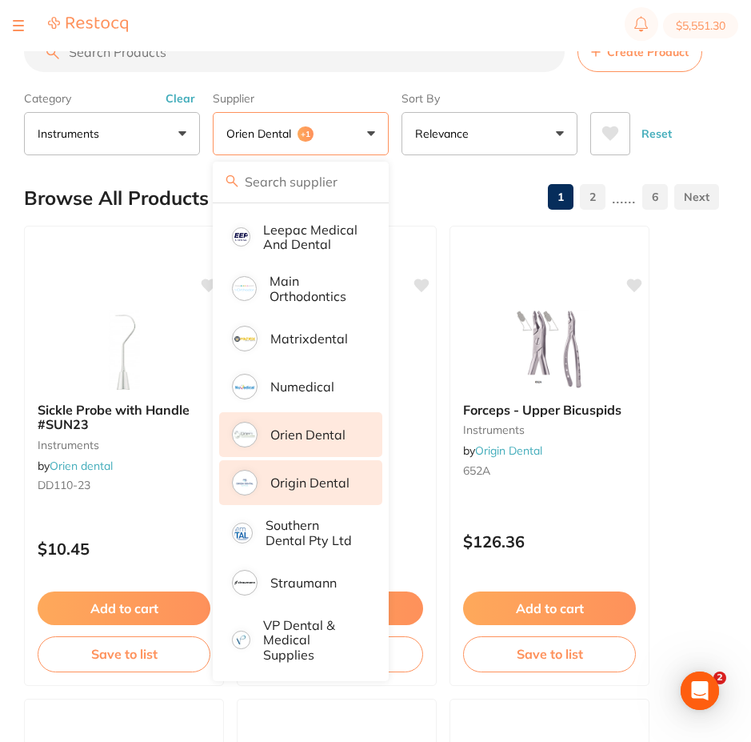
scroll to position [0, 0]
click at [343, 431] on p "Orien dental" at bounding box center [307, 434] width 75 height 14
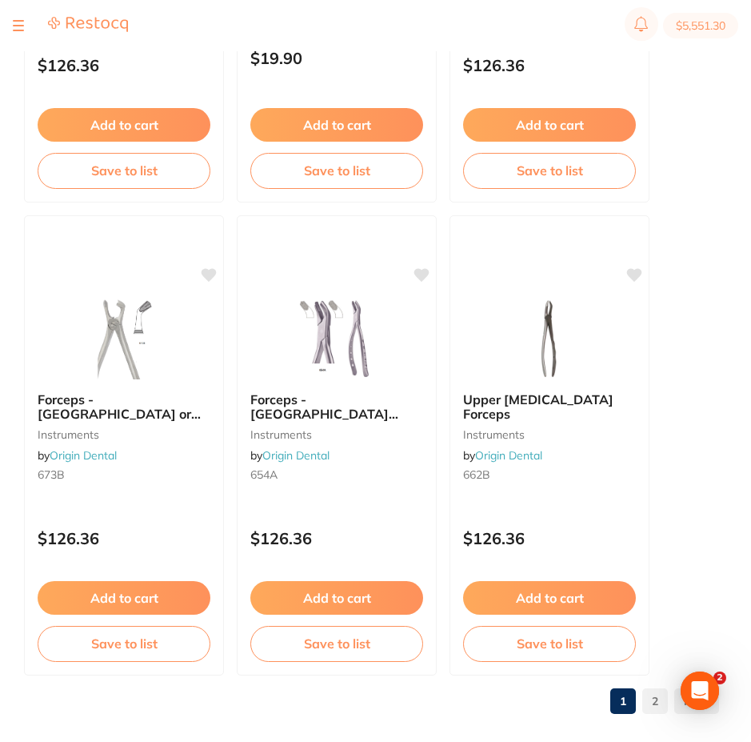
scroll to position [8065, 0]
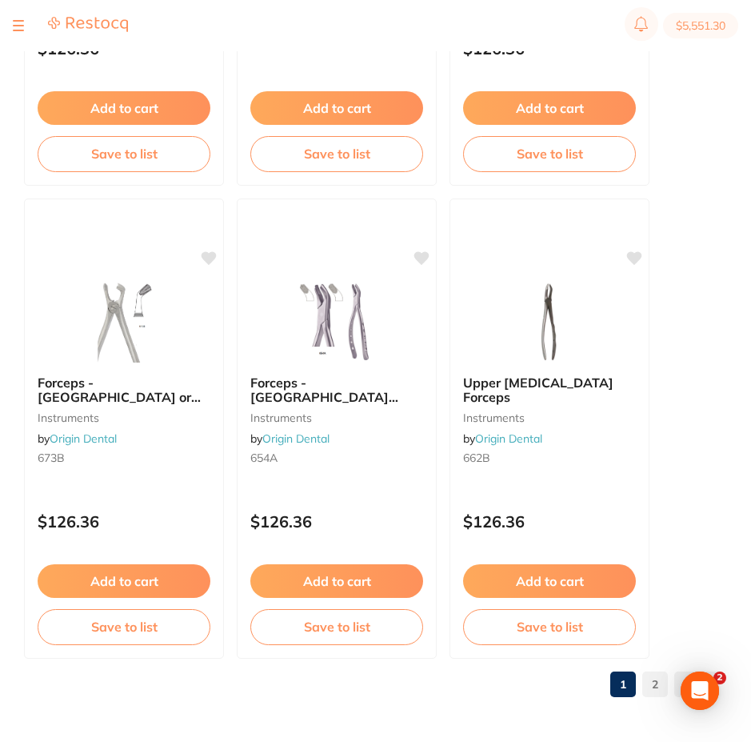
click at [646, 678] on link "2" at bounding box center [655, 684] width 26 height 32
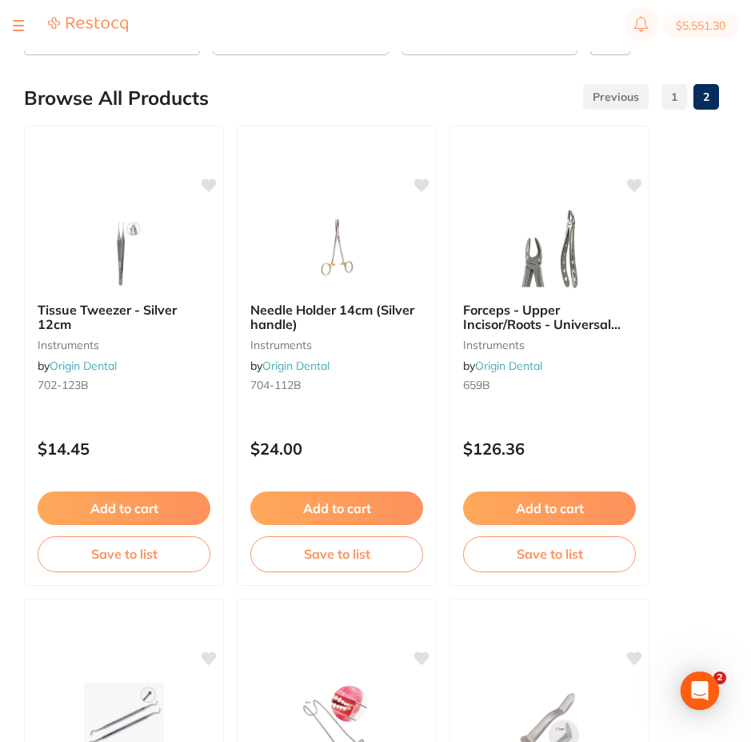
scroll to position [0, 0]
